Goal: Information Seeking & Learning: Learn about a topic

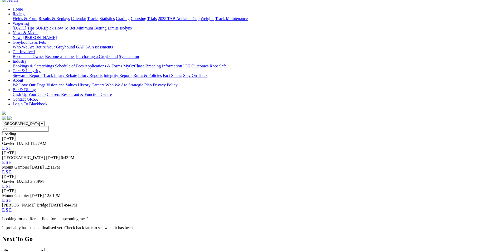
scroll to position [53, 0]
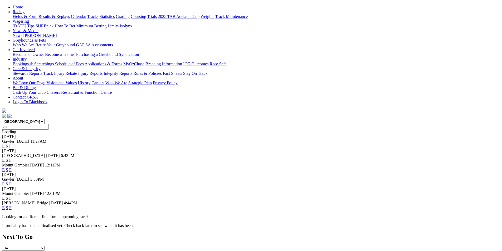
click at [12, 206] on link "F" at bounding box center [10, 208] width 2 height 4
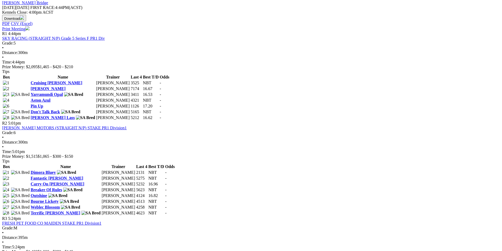
scroll to position [237, 0]
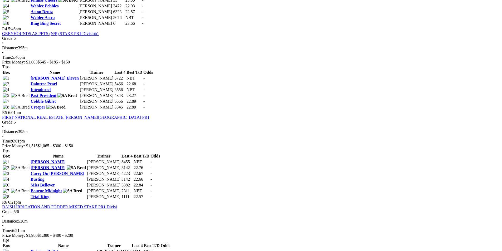
scroll to position [514, 0]
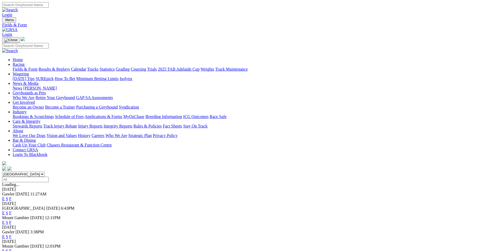
click at [12, 197] on link "F" at bounding box center [10, 199] width 2 height 4
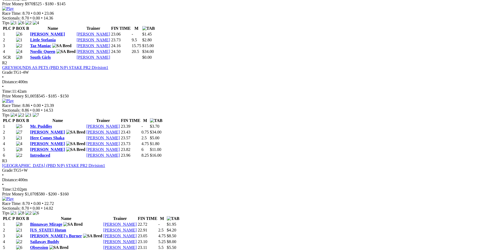
scroll to position [296, 0]
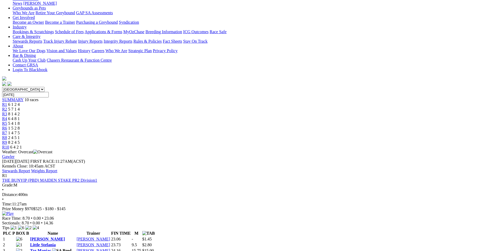
scroll to position [79, 0]
